Goal: Navigation & Orientation: Find specific page/section

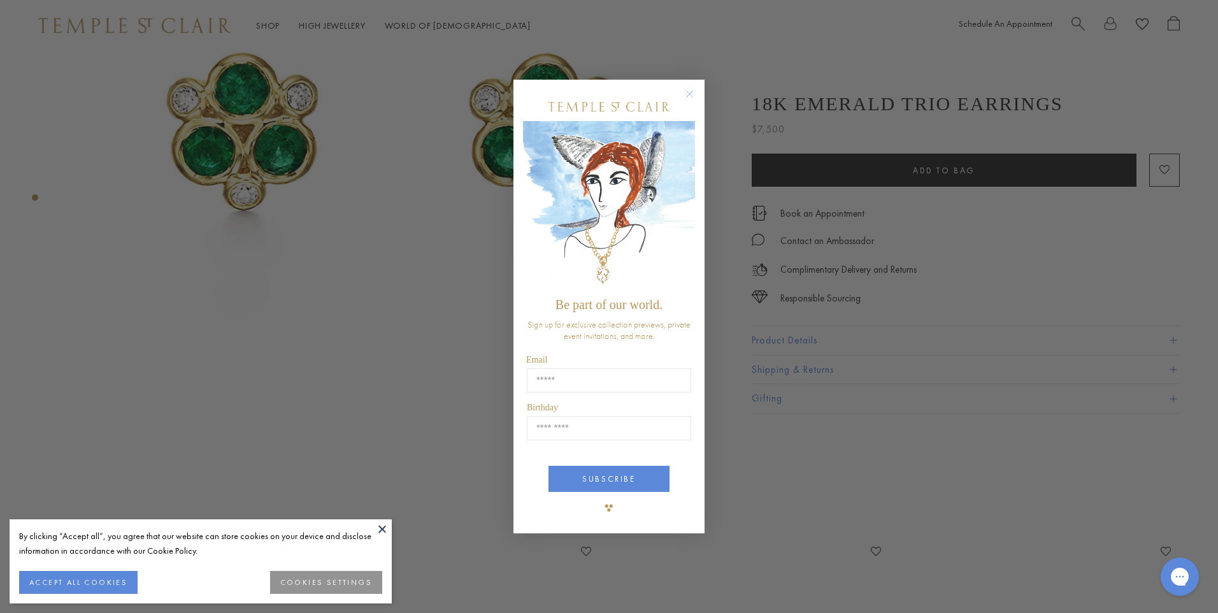
click at [688, 83] on form "Be part of our world. Sign up for exclusive collection previews, private event …" at bounding box center [608, 307] width 191 height 454
click at [691, 87] on circle "Close dialog" at bounding box center [689, 94] width 15 height 15
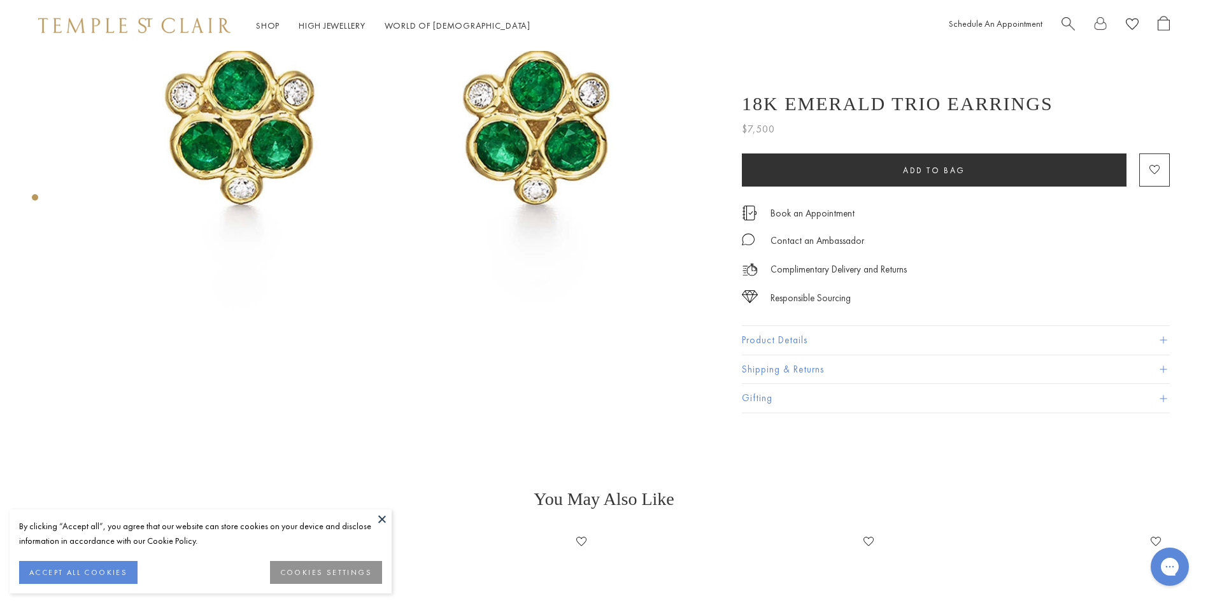
click at [363, 520] on div "By clicking “Accept all”, you agree that our website can store cookies on your …" at bounding box center [200, 533] width 363 height 29
click at [376, 521] on button at bounding box center [382, 519] width 19 height 19
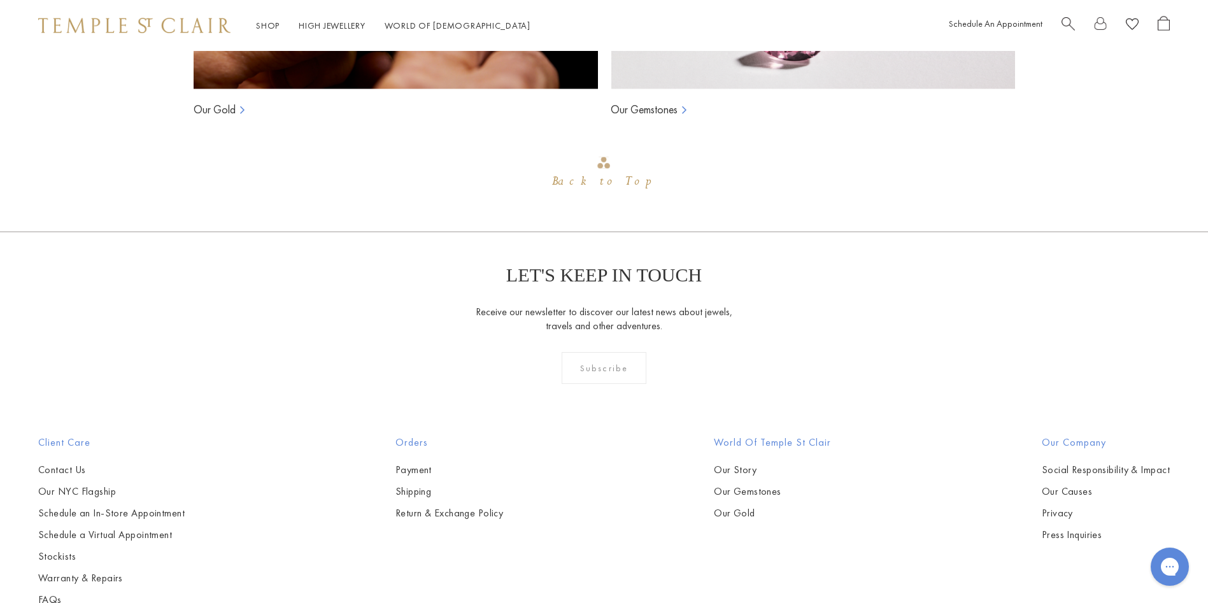
scroll to position [1454, 0]
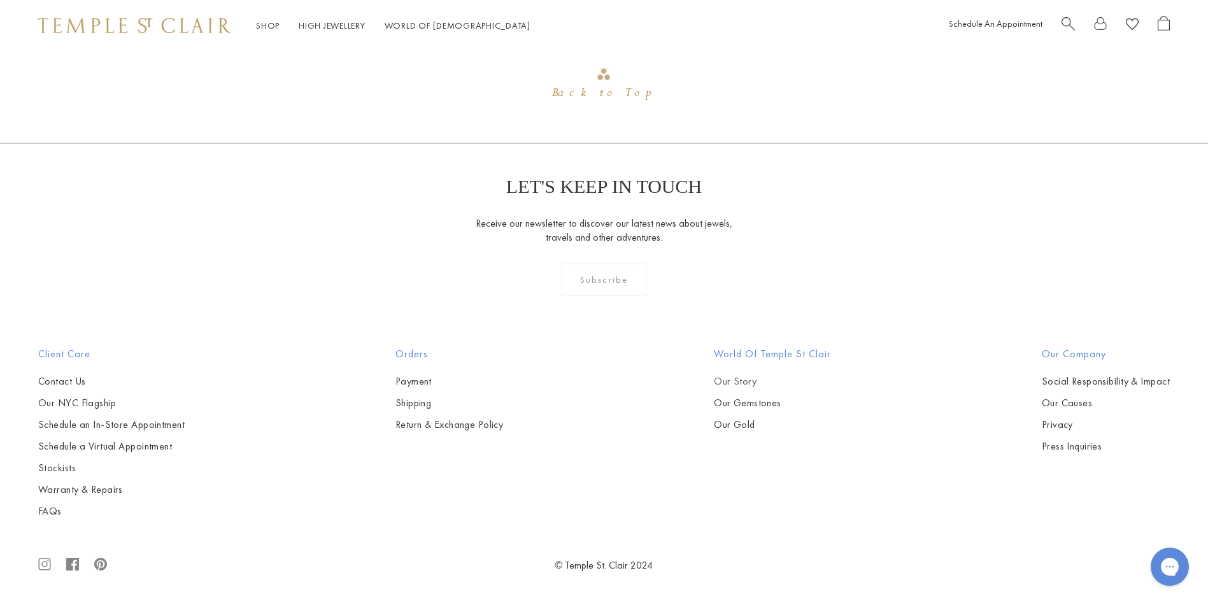
click at [743, 383] on link "Our Story" at bounding box center [772, 382] width 117 height 14
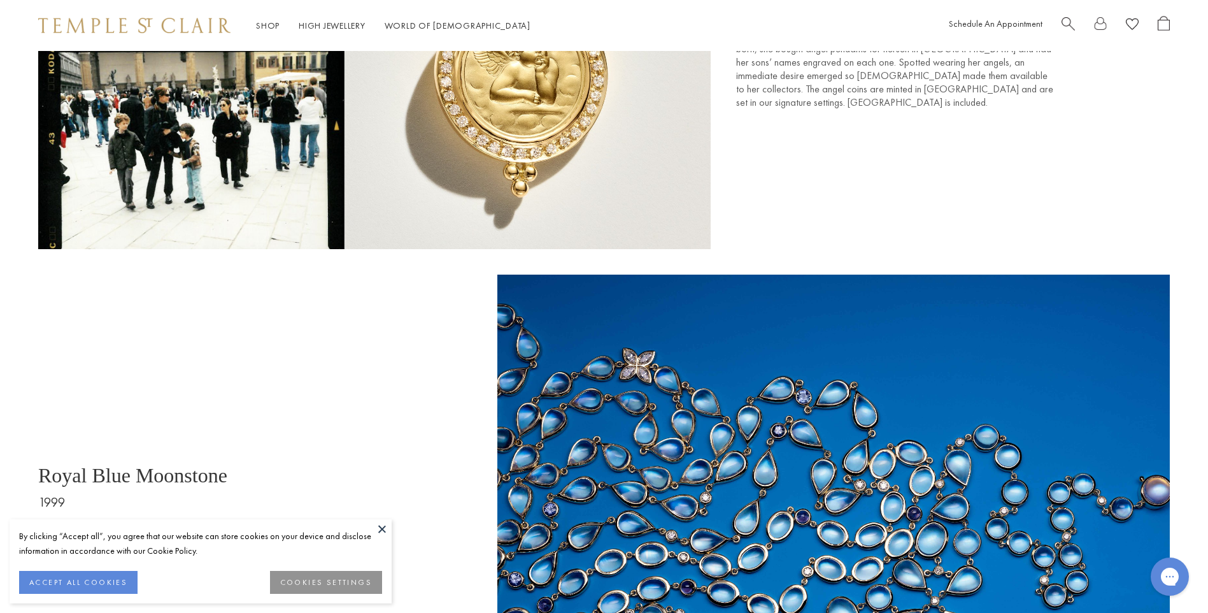
scroll to position [2420, 0]
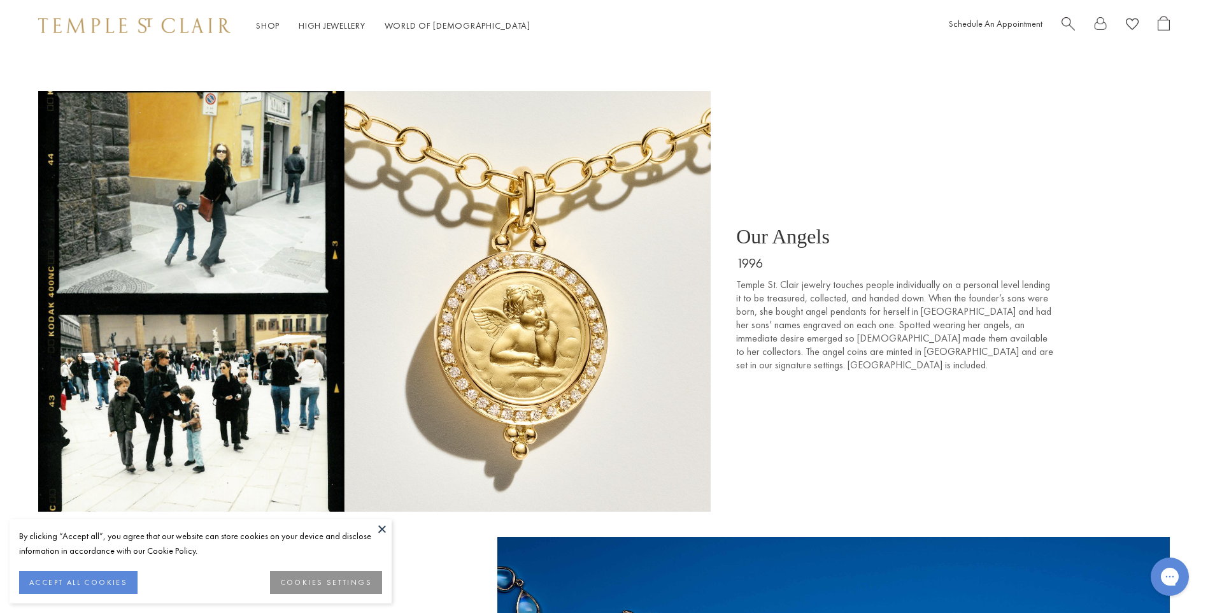
click at [383, 529] on button at bounding box center [382, 528] width 19 height 19
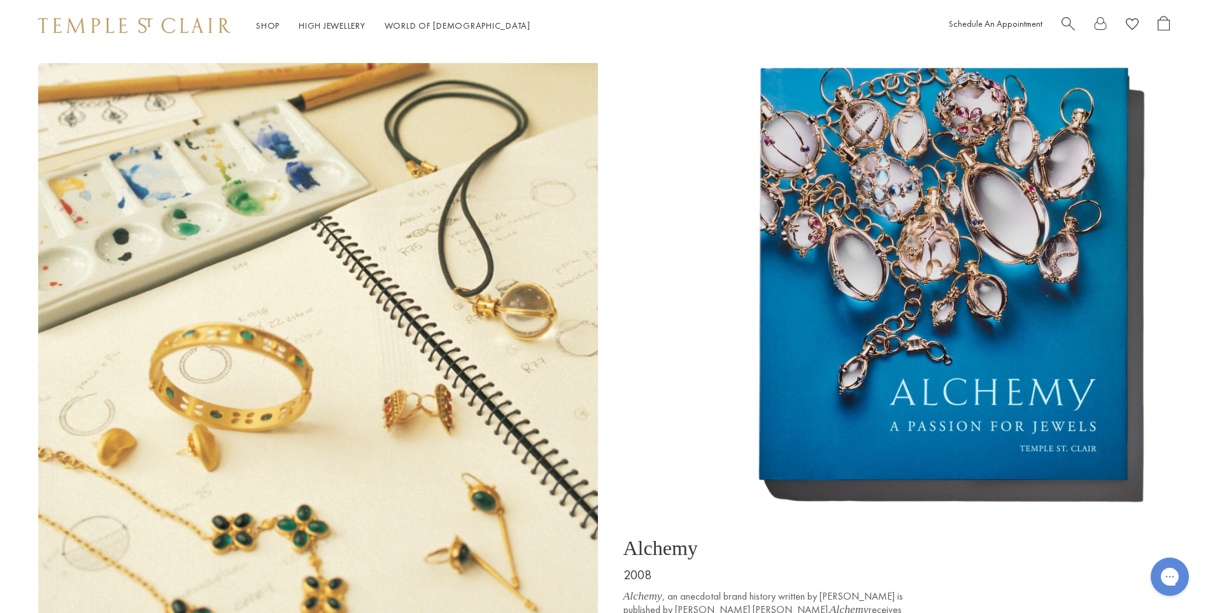
scroll to position [5096, 0]
